Goal: Information Seeking & Learning: Learn about a topic

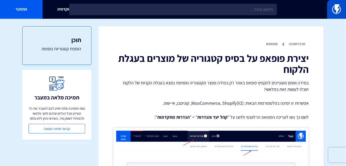
click at [337, 11] on img at bounding box center [336, 9] width 9 height 10
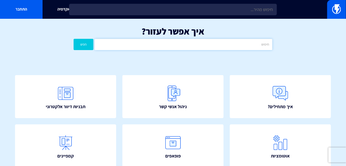
click at [206, 46] on input "text" at bounding box center [183, 44] width 177 height 11
type input "מ"
click at [206, 46] on input "text" at bounding box center [183, 44] width 177 height 11
type input "ק"
type input "פייסבוק"
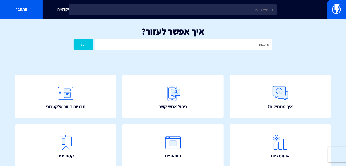
click at [87, 44] on button "חפש" at bounding box center [84, 44] width 20 height 11
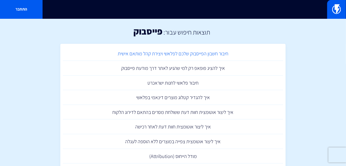
click at [217, 52] on link "חיבור חשבון הפייסבוק שלכם לפלאשי ויצירת קהל מותאם אישית" at bounding box center [173, 53] width 220 height 15
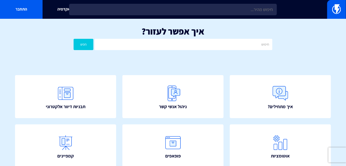
click at [205, 38] on div "איך אפשר לעזור? חפש" at bounding box center [173, 39] width 346 height 41
click at [208, 41] on input "text" at bounding box center [183, 44] width 177 height 11
